Goal: Information Seeking & Learning: Check status

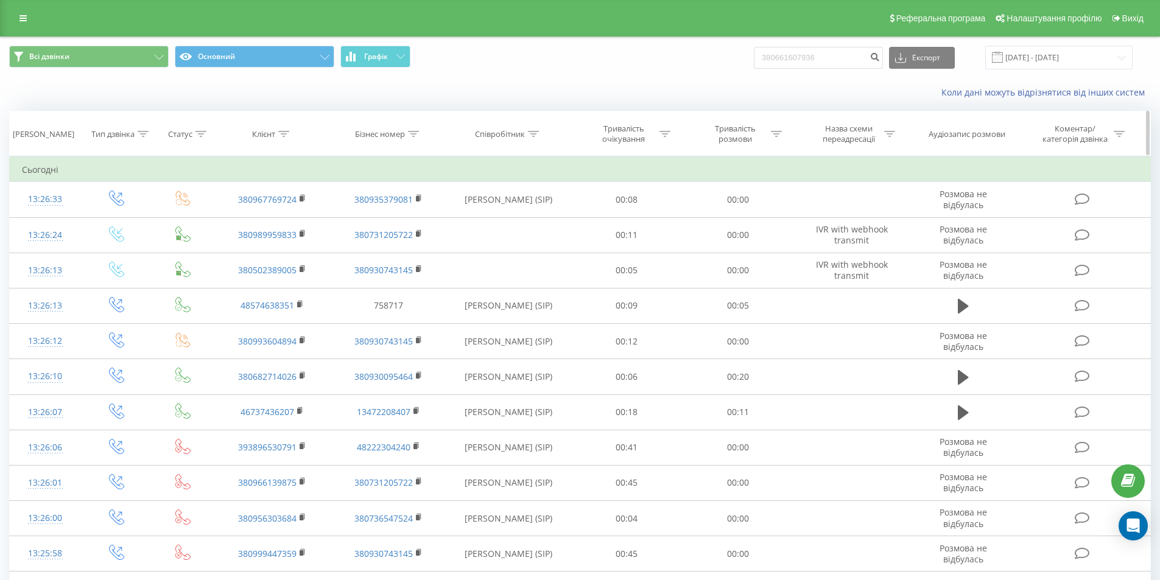
click at [531, 132] on icon at bounding box center [533, 134] width 11 height 6
drag, startPoint x: 309, startPoint y: 122, endPoint x: 334, endPoint y: 124, distance: 25.0
click at [320, 123] on th "Клієнт" at bounding box center [272, 133] width 116 height 45
click at [422, 124] on th "Бізнес номер" at bounding box center [389, 133] width 116 height 45
click at [415, 133] on icon at bounding box center [413, 134] width 11 height 6
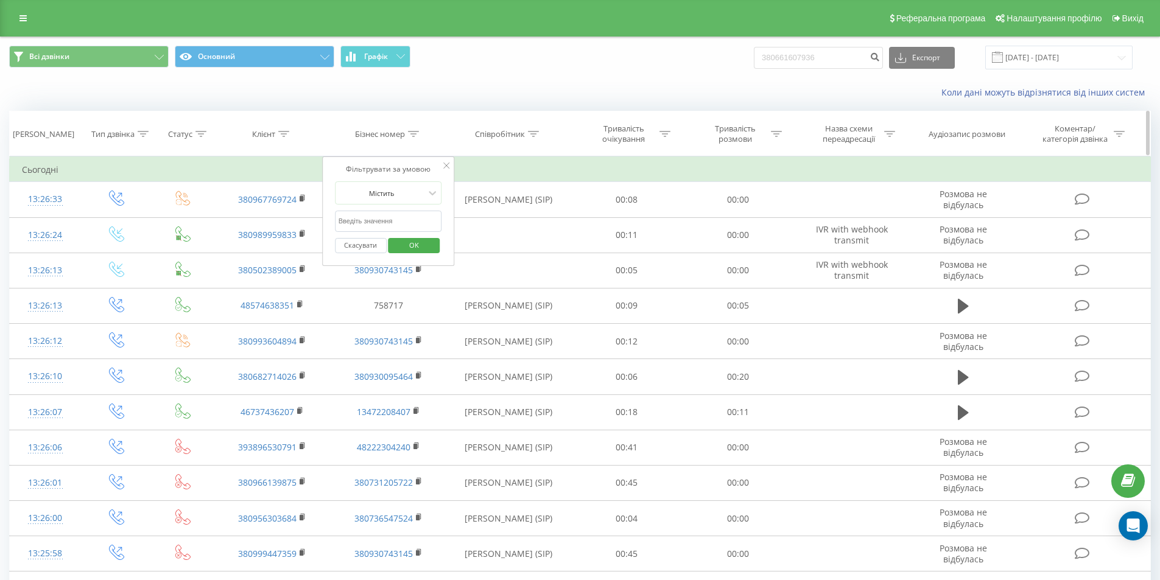
click at [290, 127] on th "Клієнт" at bounding box center [272, 133] width 116 height 45
click at [281, 131] on icon at bounding box center [283, 134] width 11 height 6
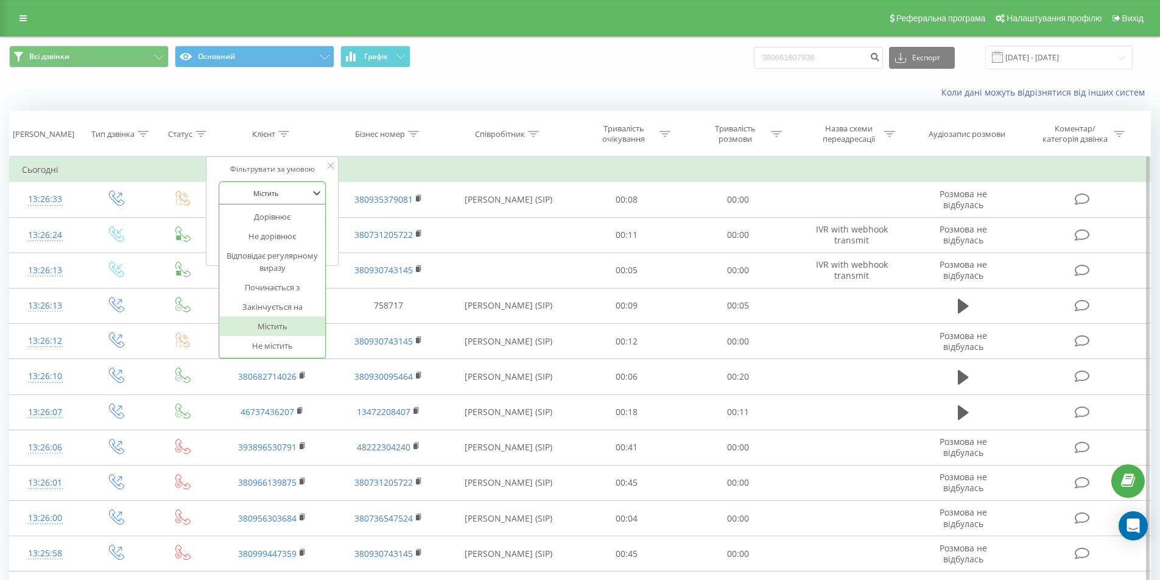
drag, startPoint x: 273, startPoint y: 202, endPoint x: 271, endPoint y: 215, distance: 13.4
click at [272, 205] on div "7 results available. Use Up and Down to choose options, press Enter to select t…" at bounding box center [272, 192] width 107 height 23
click at [261, 162] on div "Фільтрувати за умовою 7 results available. Use Up and Down to choose options, p…" at bounding box center [272, 211] width 133 height 110
click at [247, 217] on input "text" at bounding box center [272, 221] width 107 height 21
paste input "[PHONE_NUMBER]"
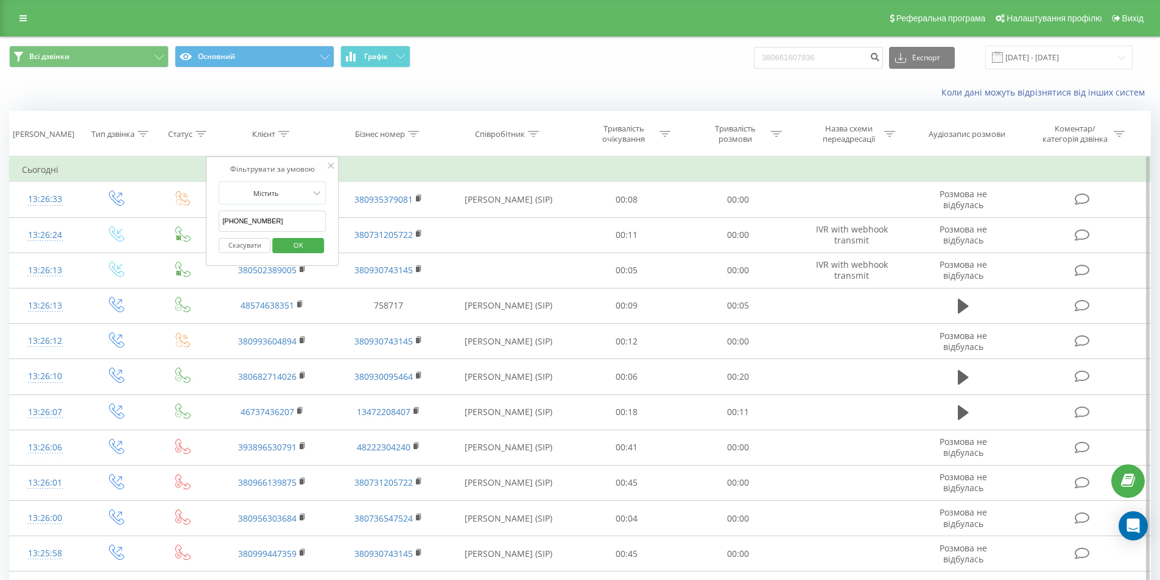
click at [229, 222] on input "[PHONE_NUMBER]" at bounding box center [272, 221] width 107 height 21
click at [300, 251] on span "OK" at bounding box center [298, 245] width 34 height 19
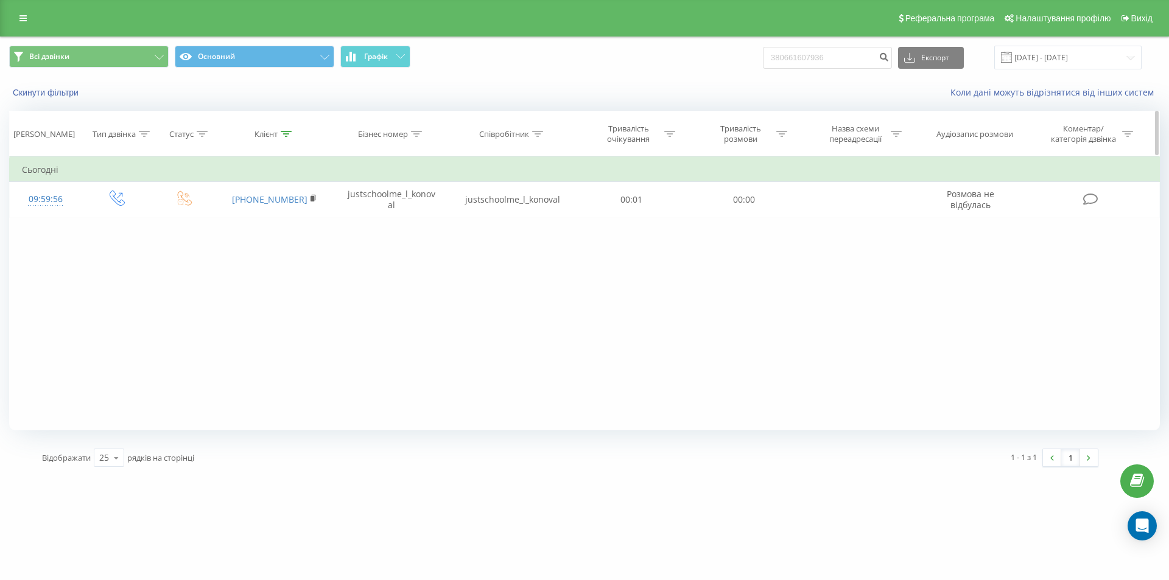
click at [282, 140] on th "Клієнт" at bounding box center [274, 133] width 117 height 45
click at [294, 129] on th "Клієнт" at bounding box center [274, 133] width 117 height 45
click at [290, 131] on icon at bounding box center [286, 134] width 11 height 6
click at [236, 223] on input "[PHONE_NUMBER]" at bounding box center [274, 221] width 107 height 21
type input "0967610362"
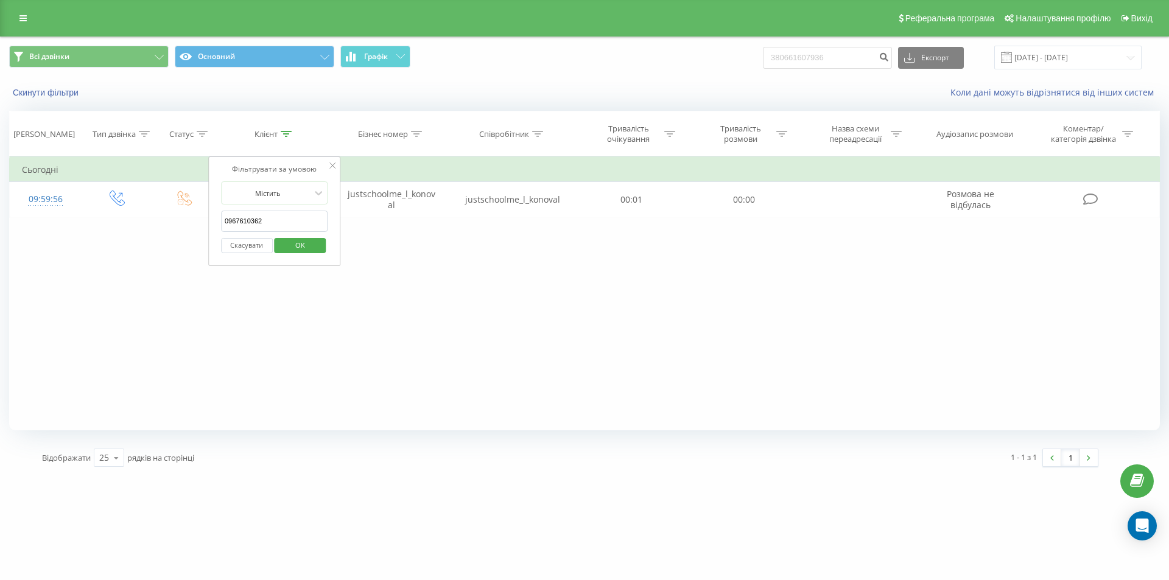
click at [309, 258] on div "Скасувати OK" at bounding box center [274, 245] width 107 height 27
click at [309, 252] on span "OK" at bounding box center [300, 245] width 34 height 19
